Goal: Task Accomplishment & Management: Use online tool/utility

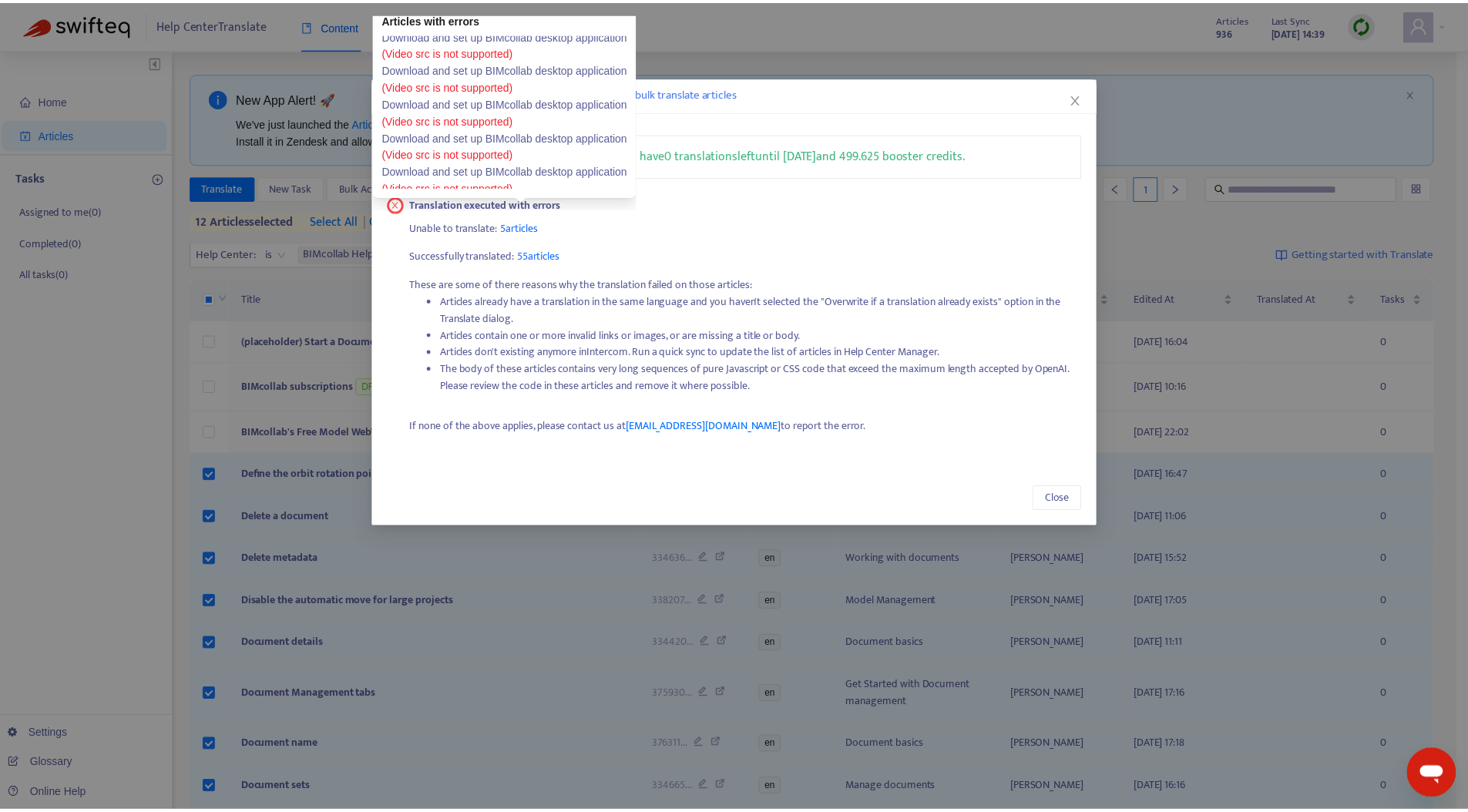
scroll to position [15, 0]
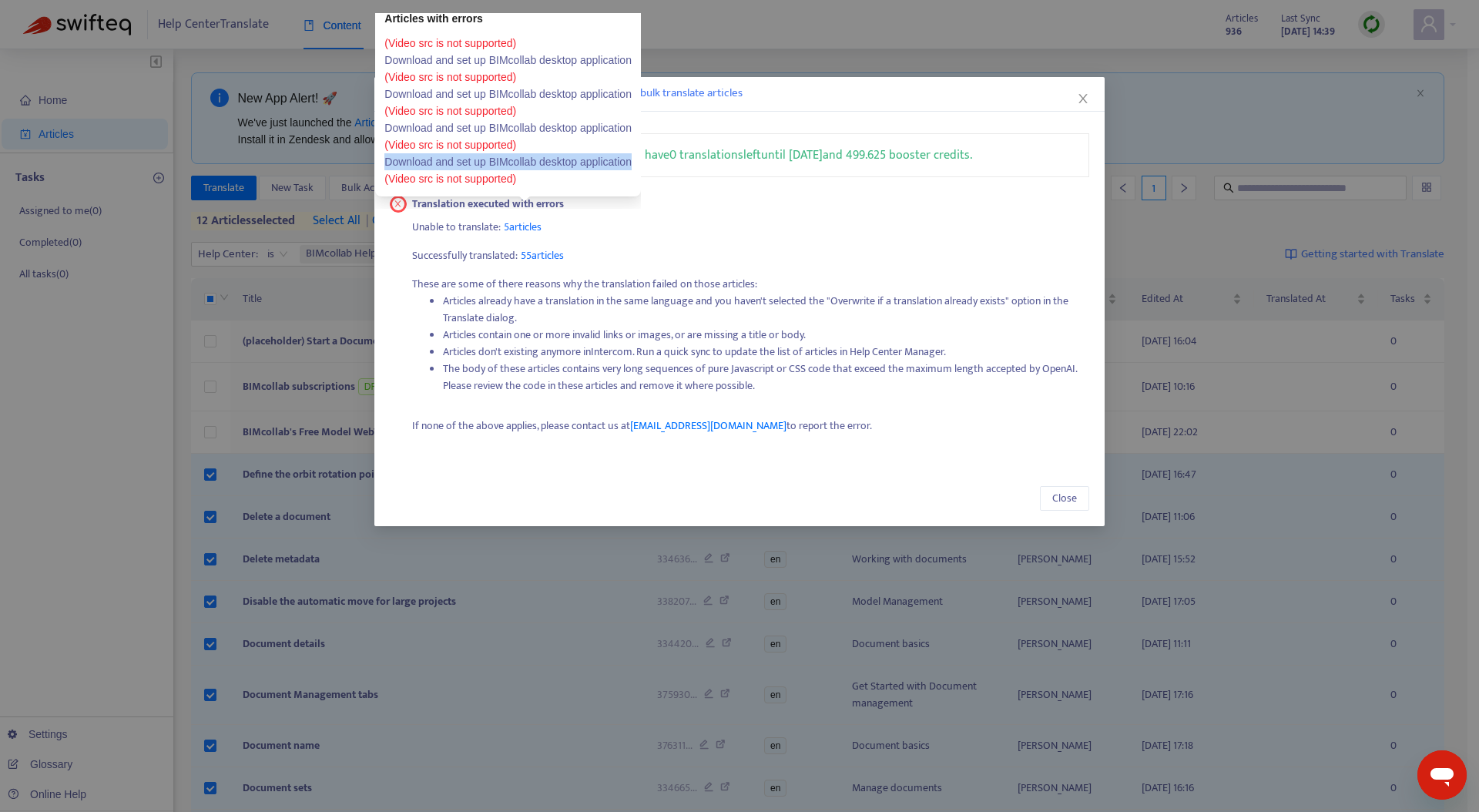
copy link "Download and set up BIMcollab desktop application"
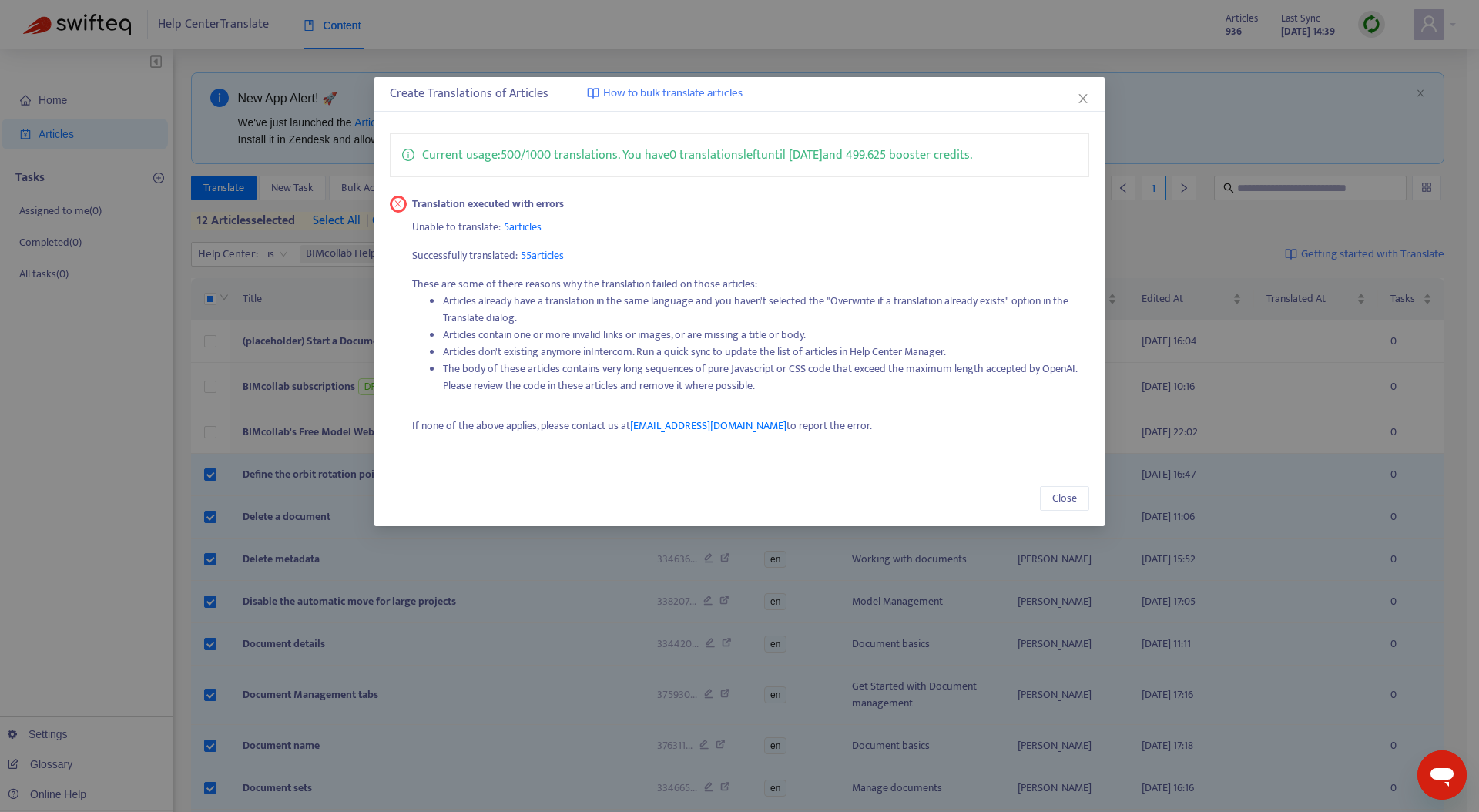
click at [859, 231] on p "Unable to translate: 5 articles" at bounding box center [751, 227] width 677 height 17
click at [1084, 98] on icon "close" at bounding box center [1083, 99] width 13 height 13
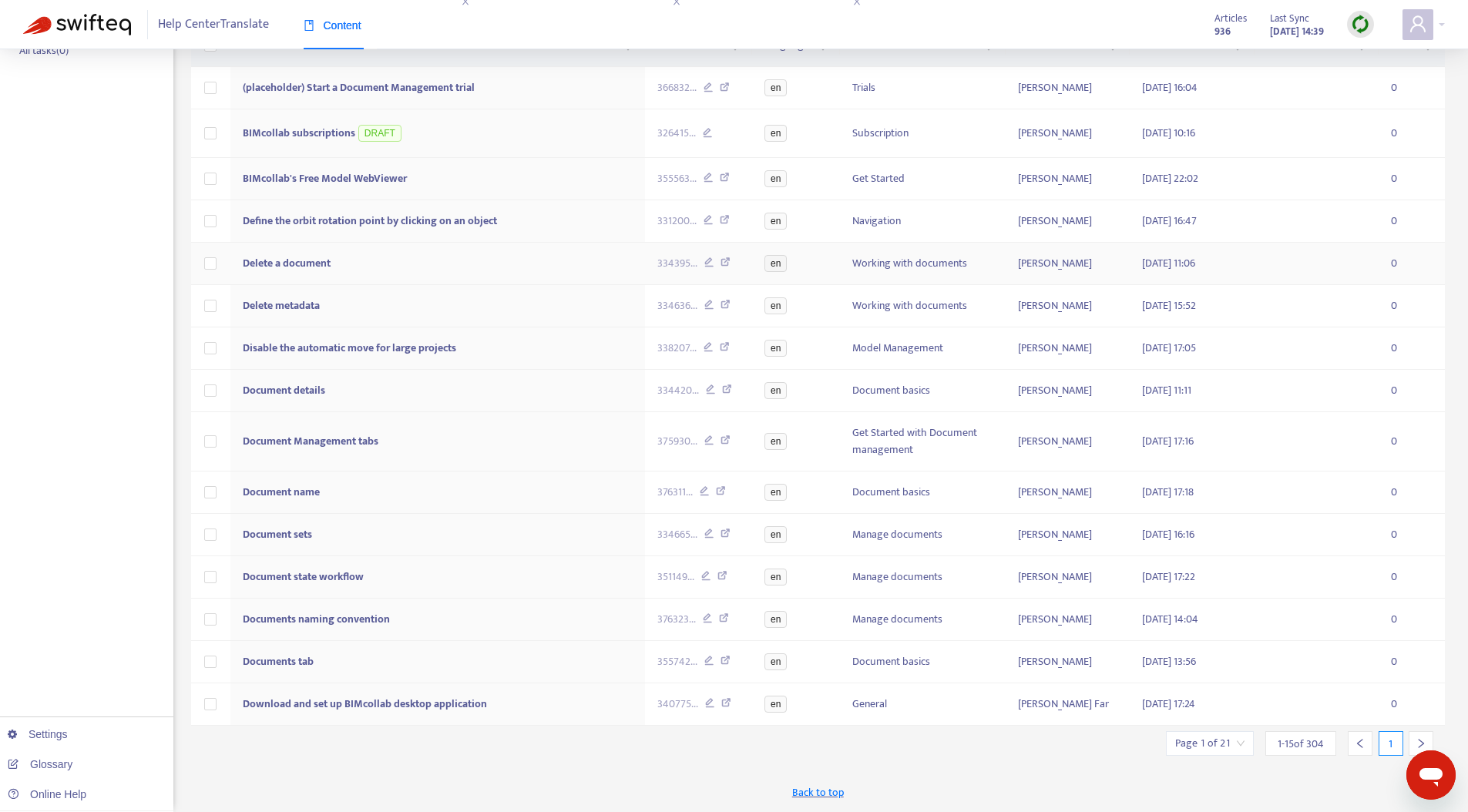
scroll to position [325, 0]
click at [1422, 740] on icon "right" at bounding box center [1421, 744] width 11 height 11
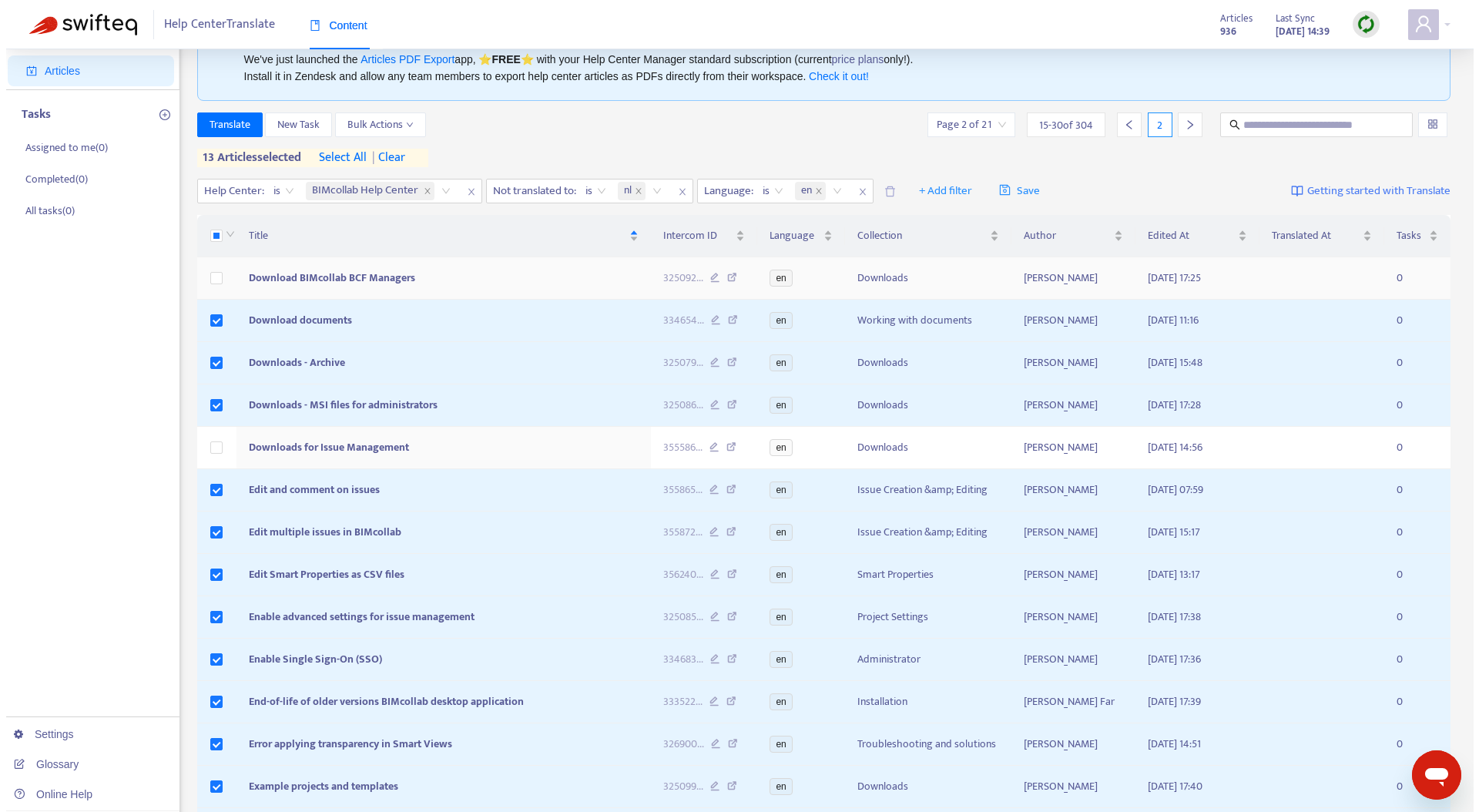
scroll to position [0, 0]
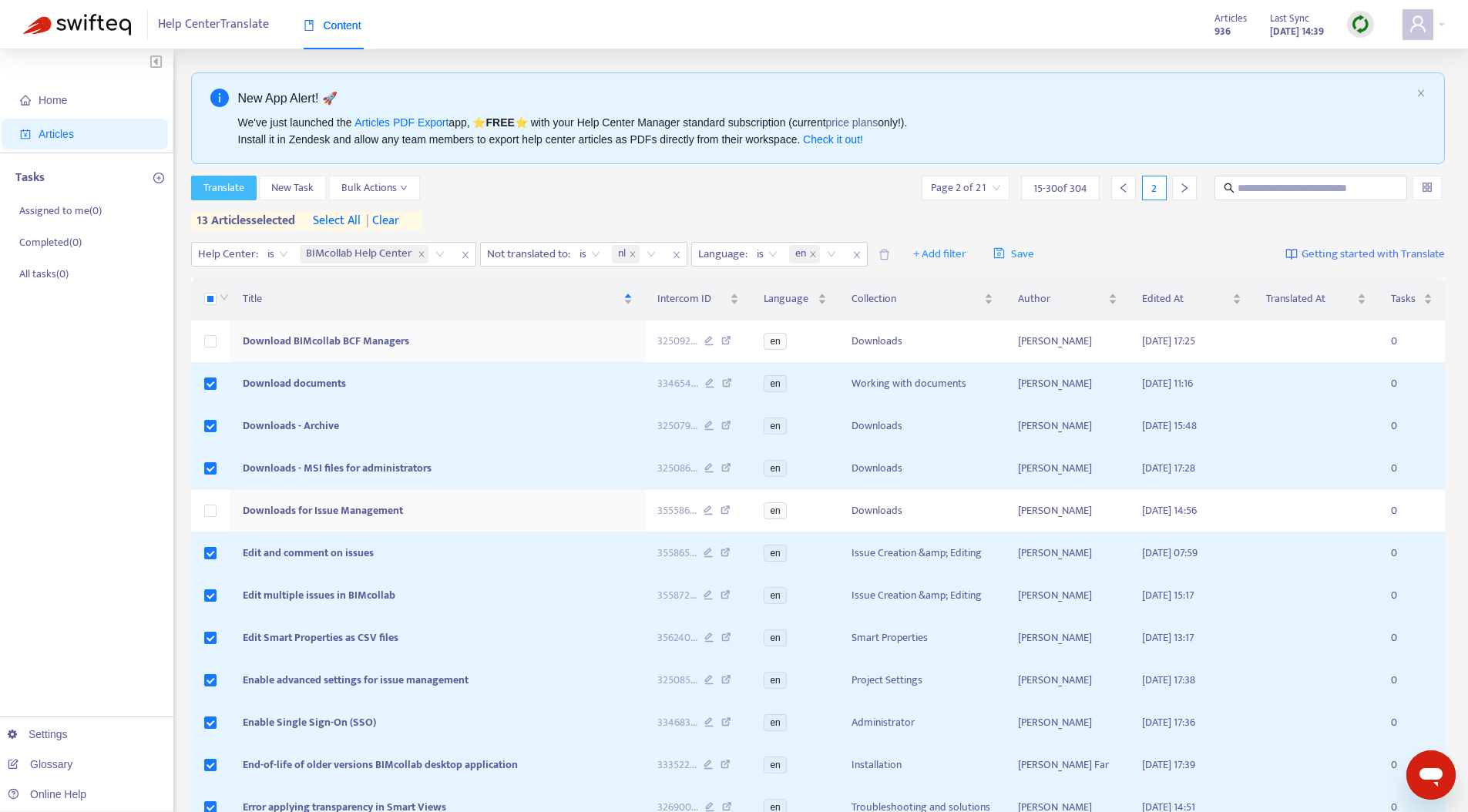
click at [221, 183] on span "Translate" at bounding box center [224, 187] width 40 height 17
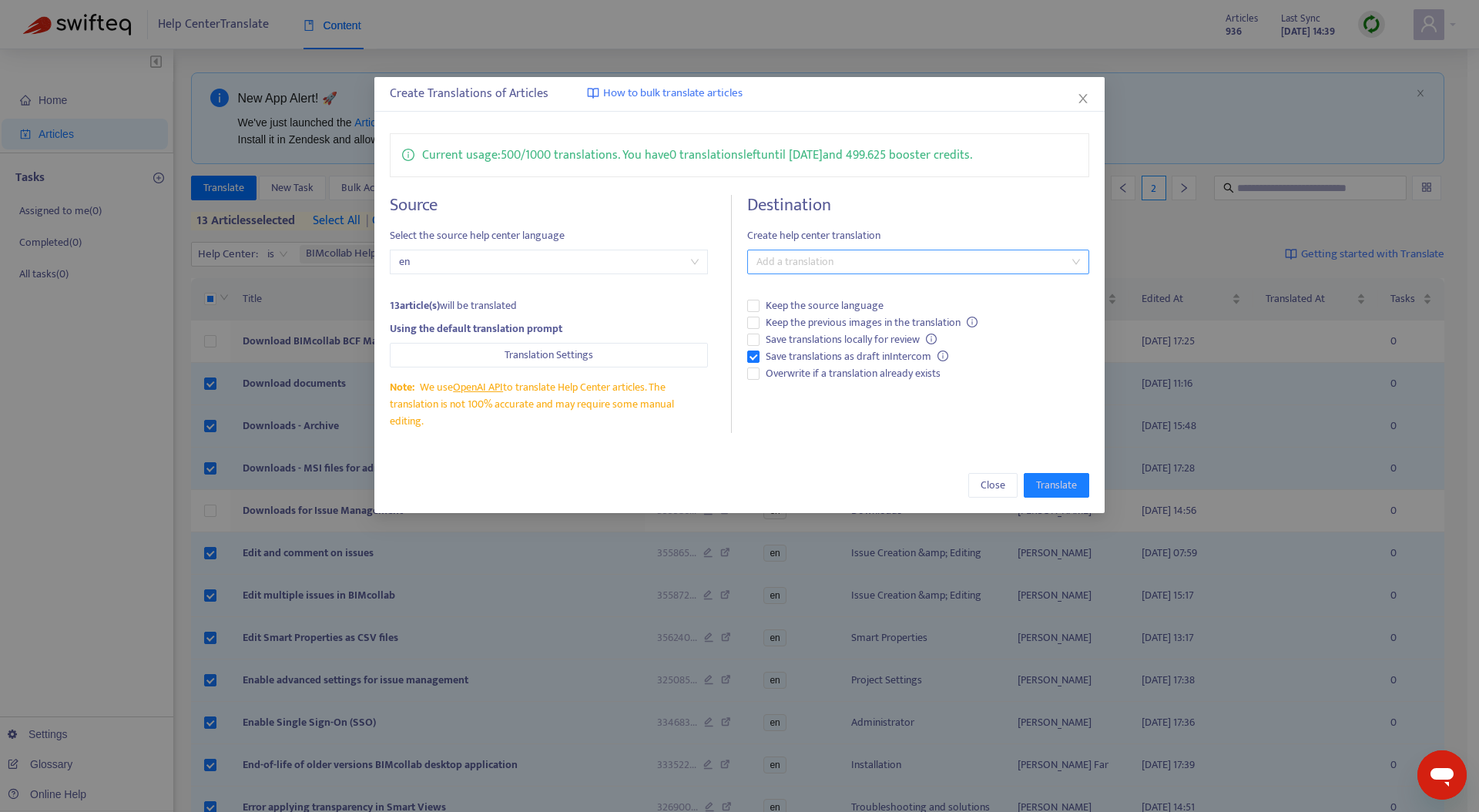
click at [899, 270] on div at bounding box center [910, 262] width 319 height 18
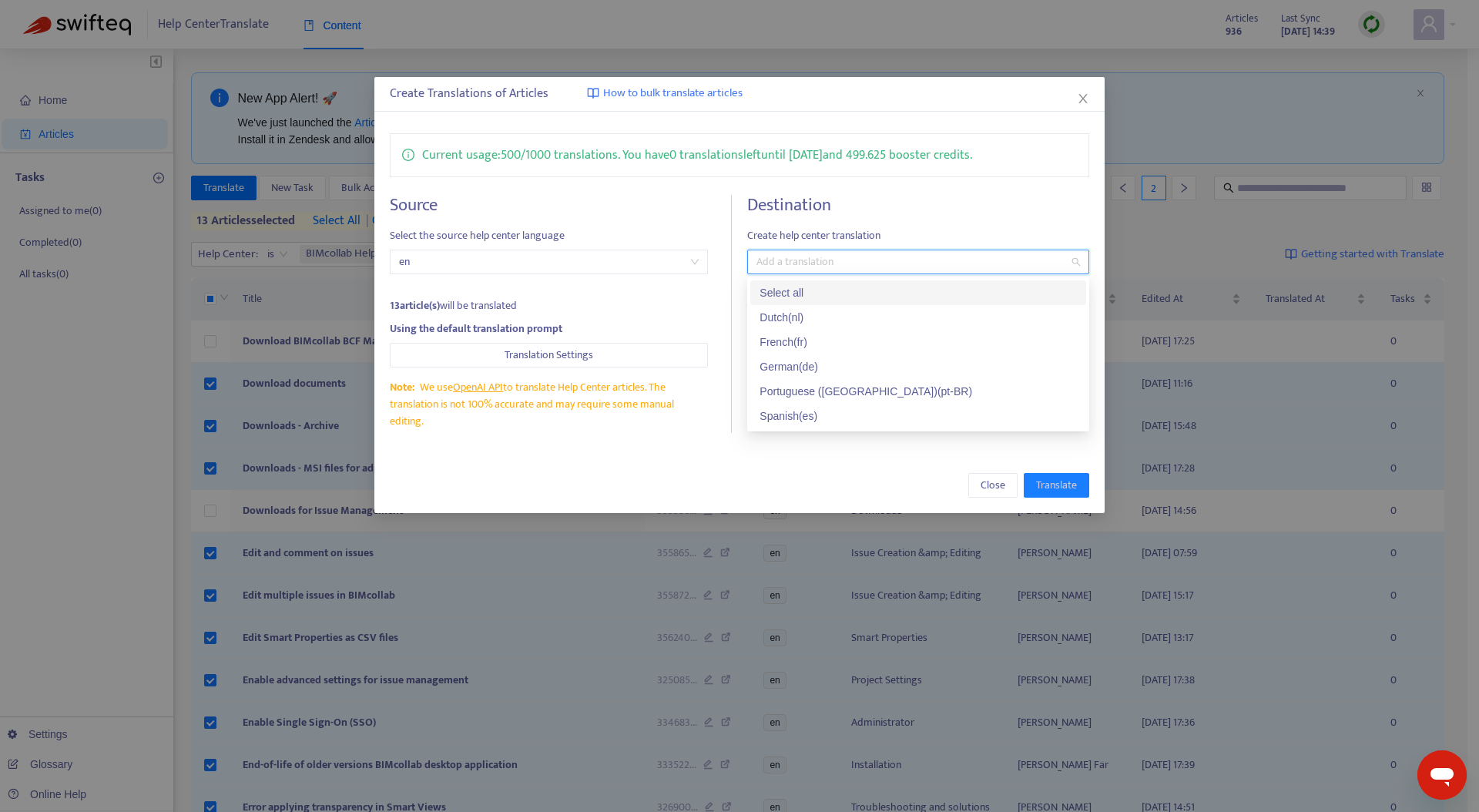
click at [821, 295] on div "Select all" at bounding box center [918, 293] width 317 height 17
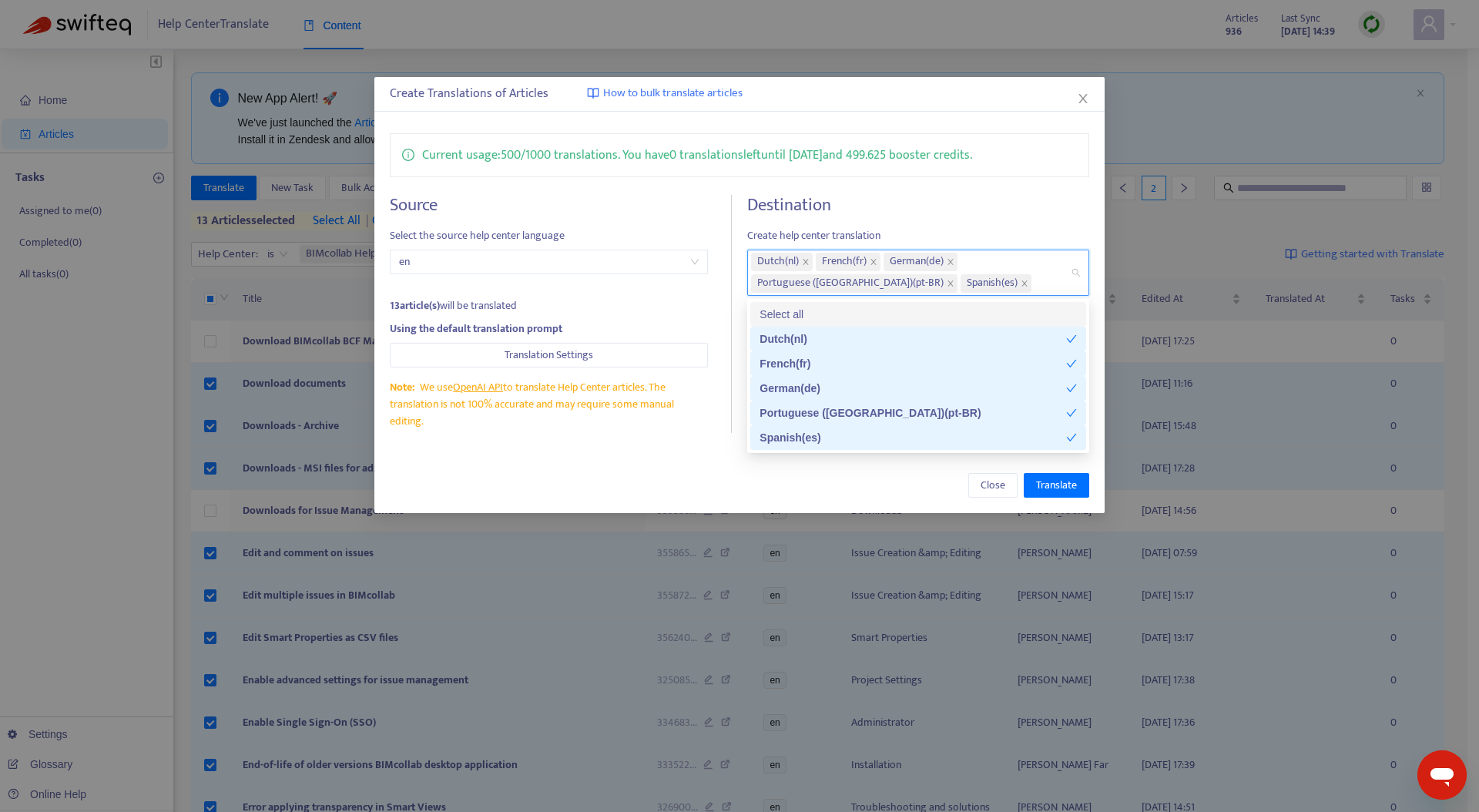
click at [676, 458] on div "Close Translate" at bounding box center [740, 485] width 731 height 56
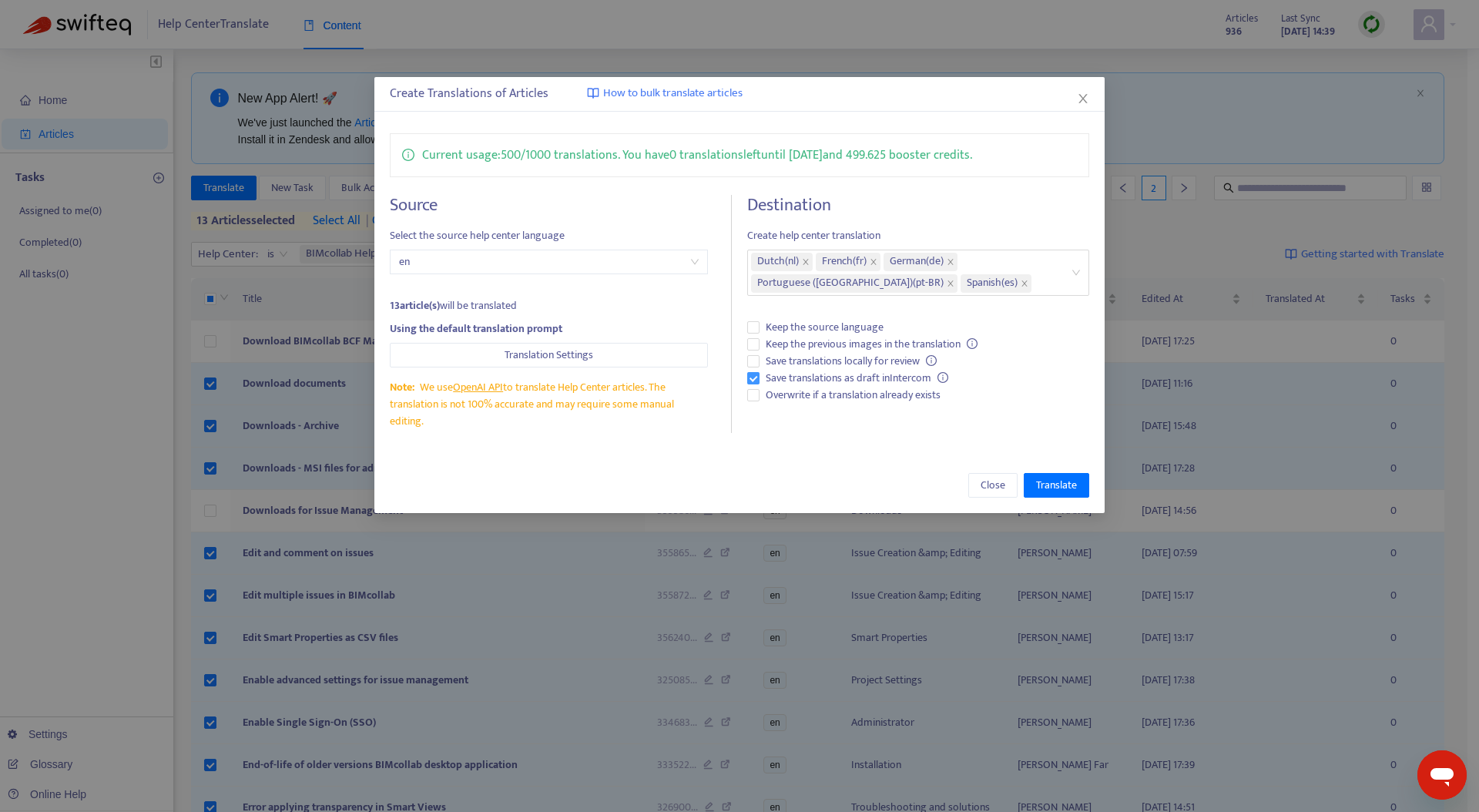
click at [763, 378] on span "Save translations as draft in Intercom" at bounding box center [857, 377] width 195 height 17
click at [1037, 485] on span "Translate" at bounding box center [1056, 485] width 40 height 17
